Goal: Navigation & Orientation: Find specific page/section

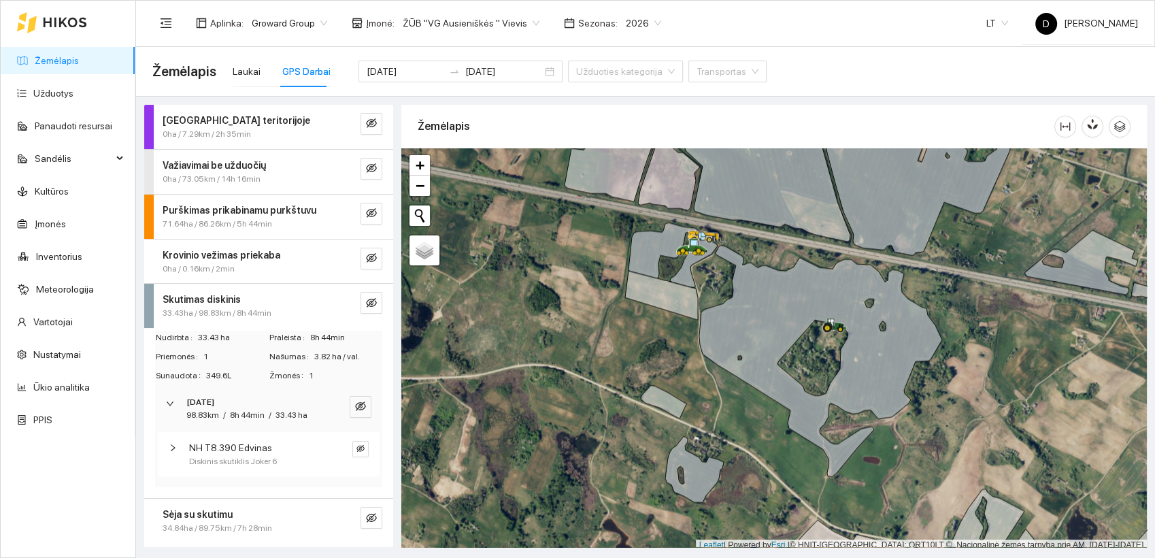
scroll to position [3, 0]
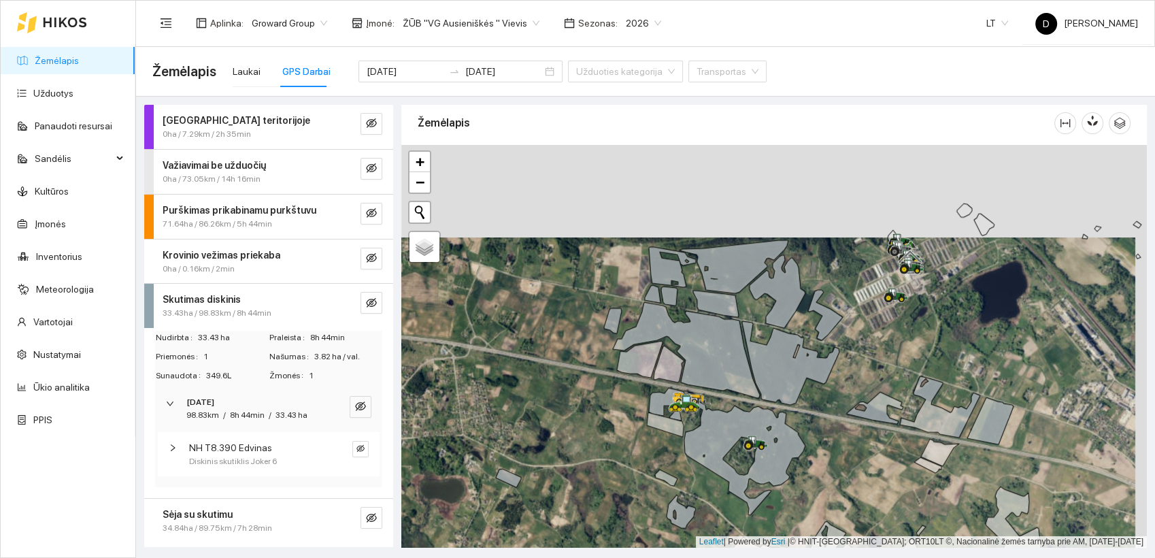
drag, startPoint x: 606, startPoint y: 376, endPoint x: 595, endPoint y: 466, distance: 91.2
click at [595, 466] on div at bounding box center [774, 346] width 746 height 403
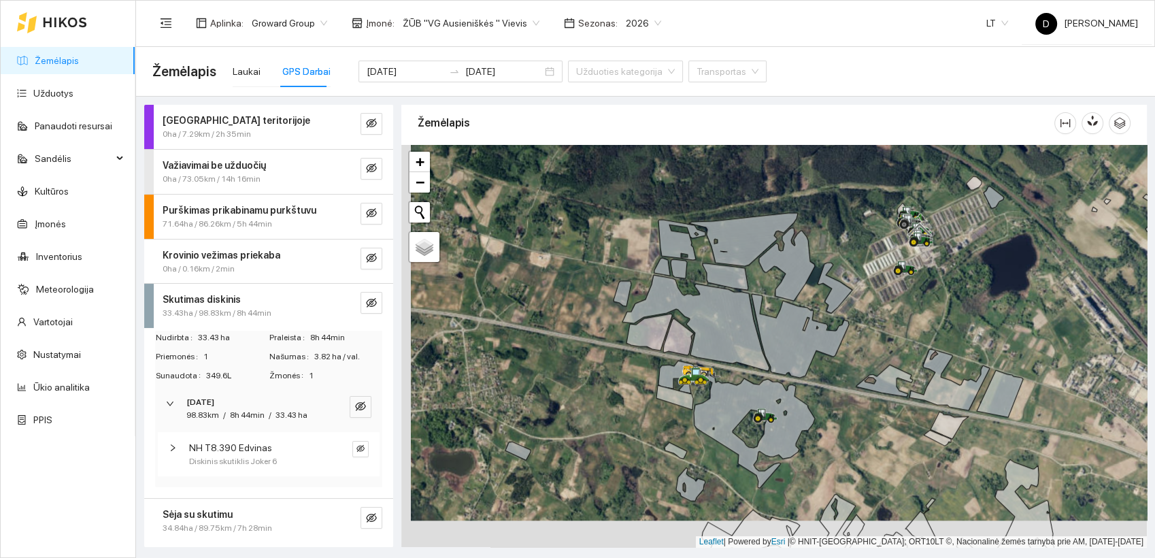
drag, startPoint x: 598, startPoint y: 433, endPoint x: 609, endPoint y: 405, distance: 30.6
click at [609, 405] on div at bounding box center [774, 346] width 746 height 403
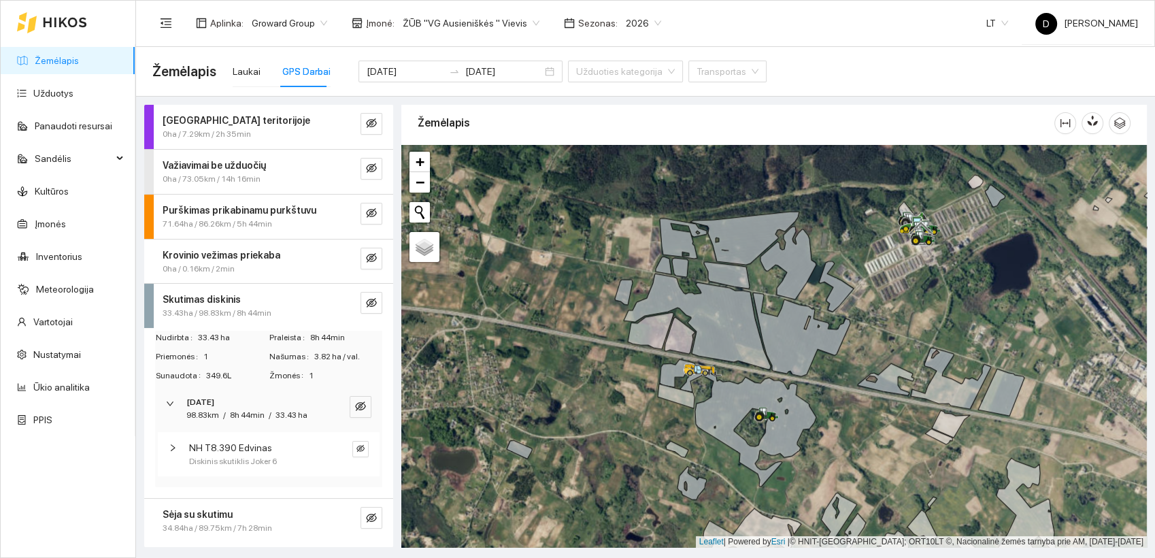
click at [746, 22] on div "Aplinka : Groward Group Įmonė : ŽŪB "VG Ausieniškės " Vievis Sezonas : 2026 LT …" at bounding box center [645, 23] width 986 height 44
click at [245, 68] on div "Laukai" at bounding box center [247, 71] width 28 height 15
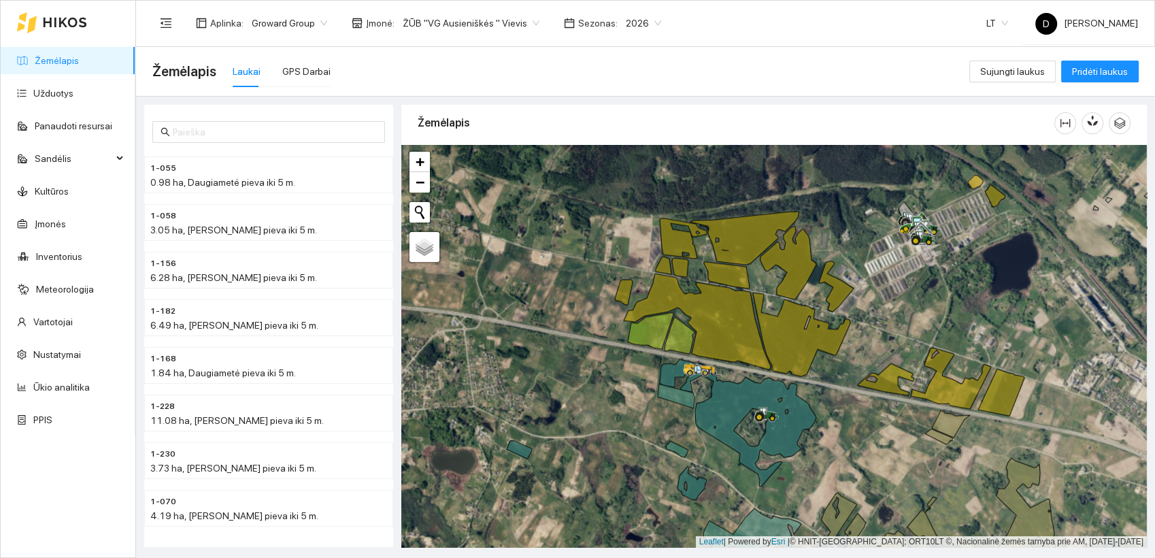
click at [565, 72] on div "Žemėlapis Laukai GPS Darbai" at bounding box center [560, 72] width 817 height 44
click at [570, 73] on div "Žemėlapis Laukai GPS Darbai" at bounding box center [560, 72] width 817 height 44
